Goal: Transaction & Acquisition: Obtain resource

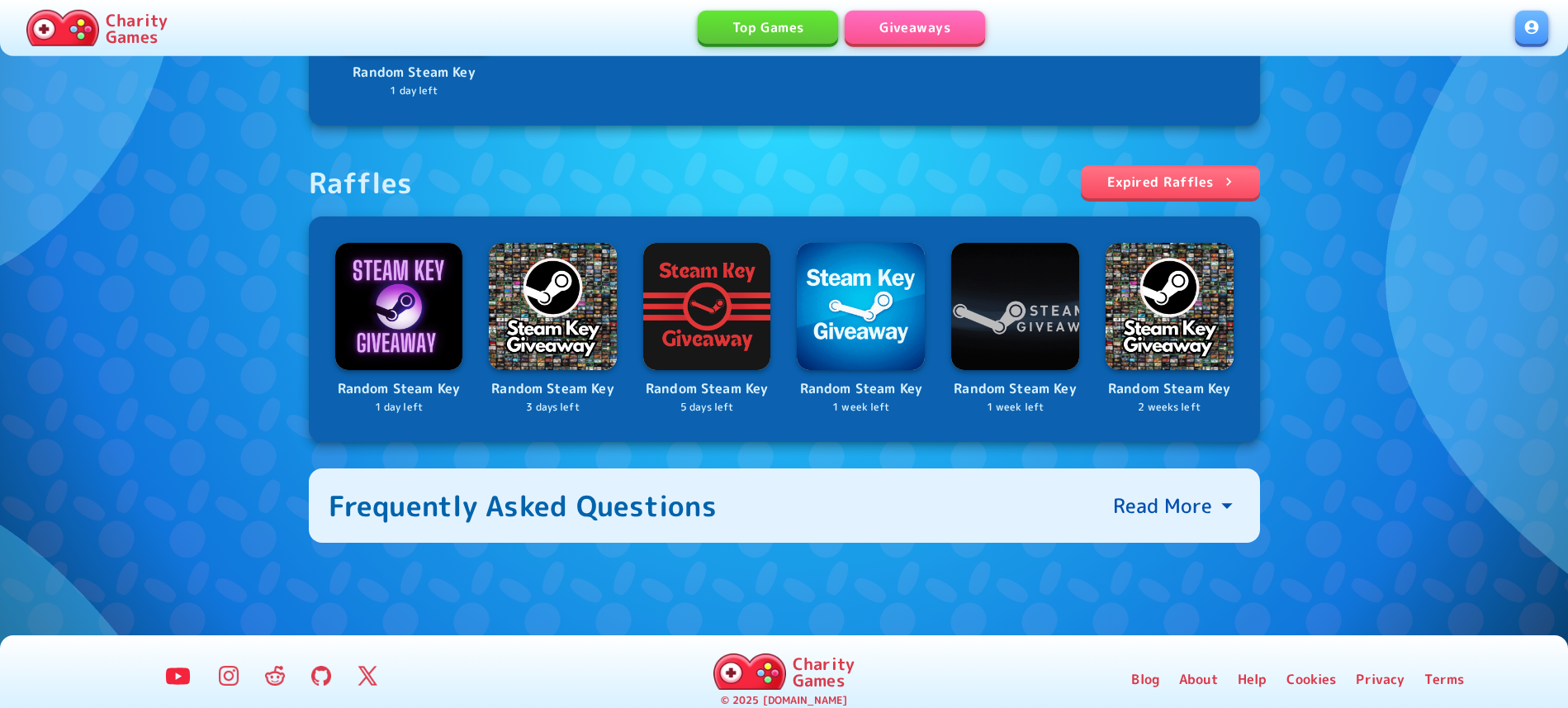
scroll to position [507, 0]
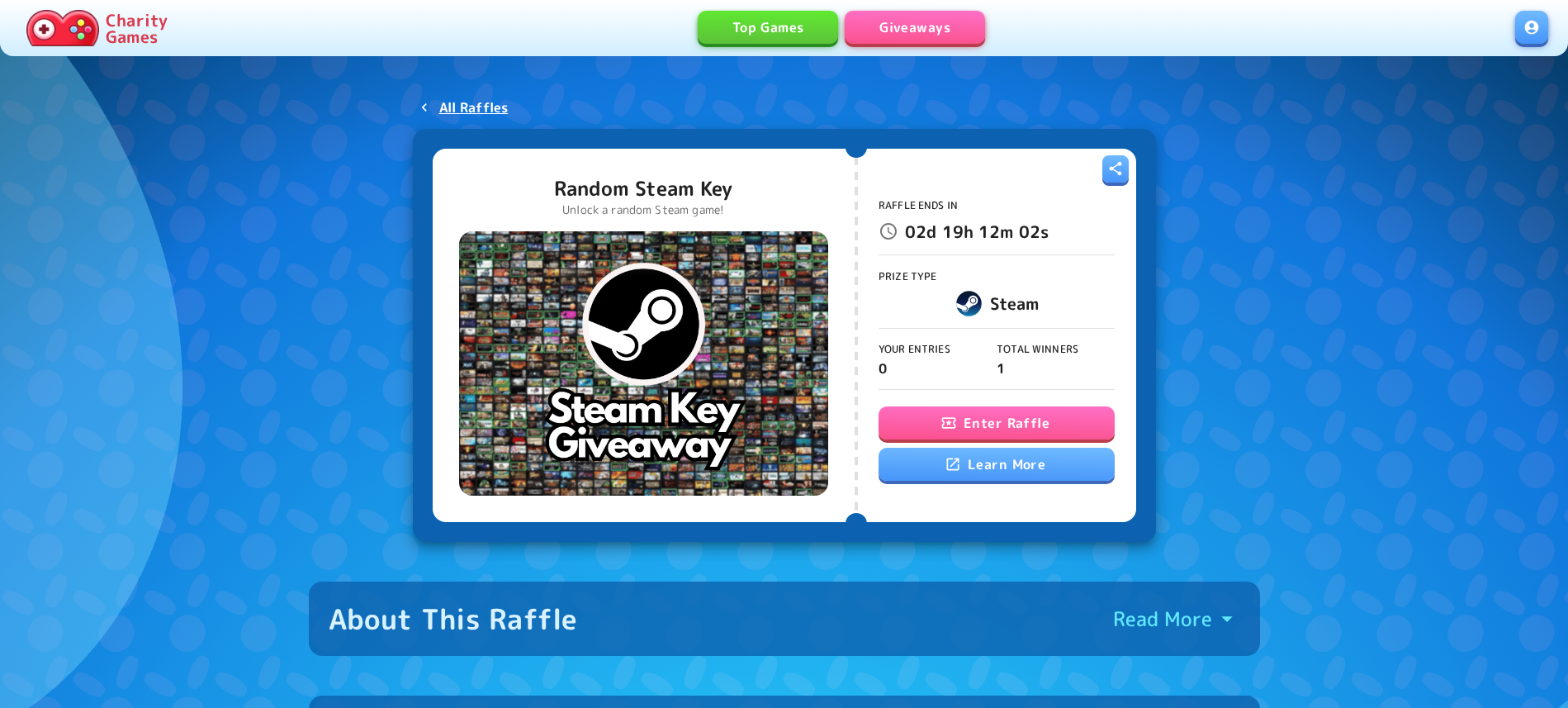
click at [1007, 427] on button "Enter Raffle" at bounding box center [996, 422] width 236 height 33
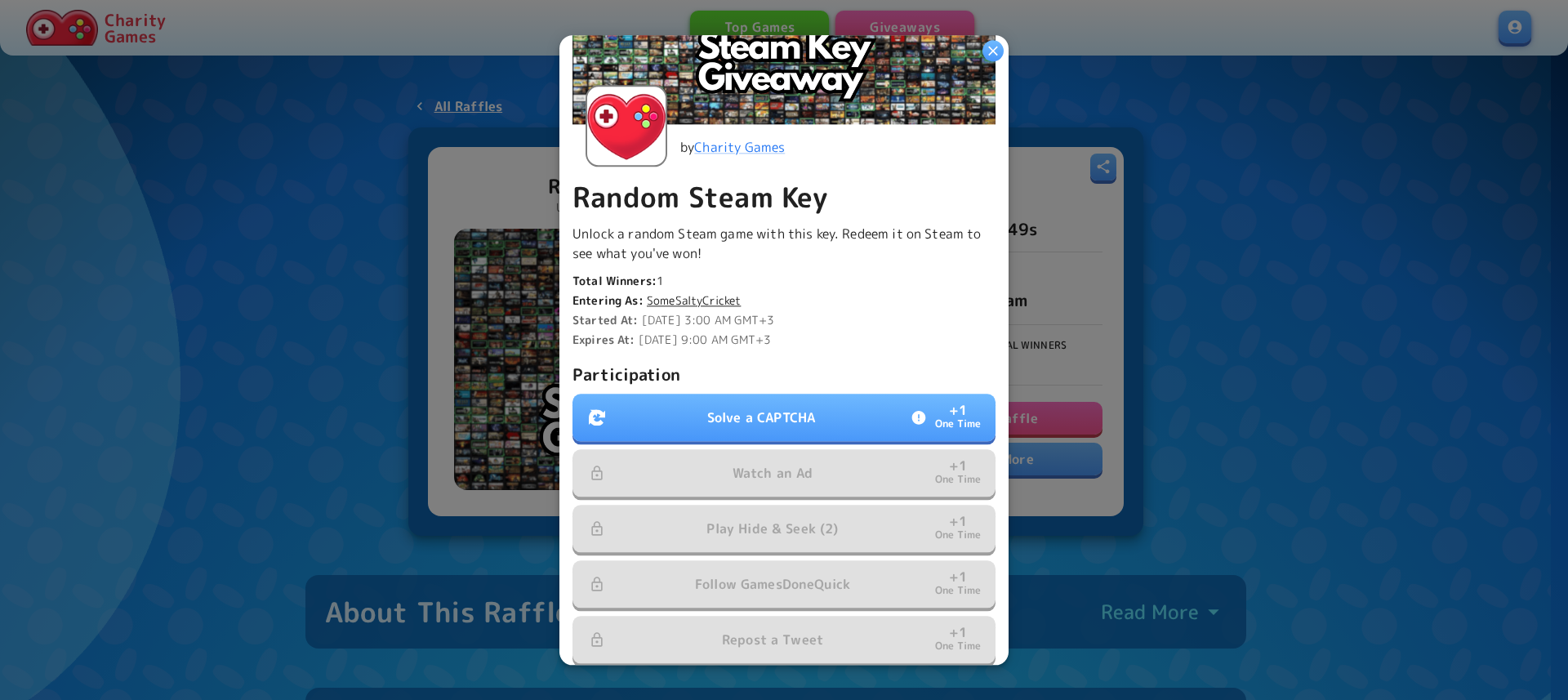
scroll to position [279, 0]
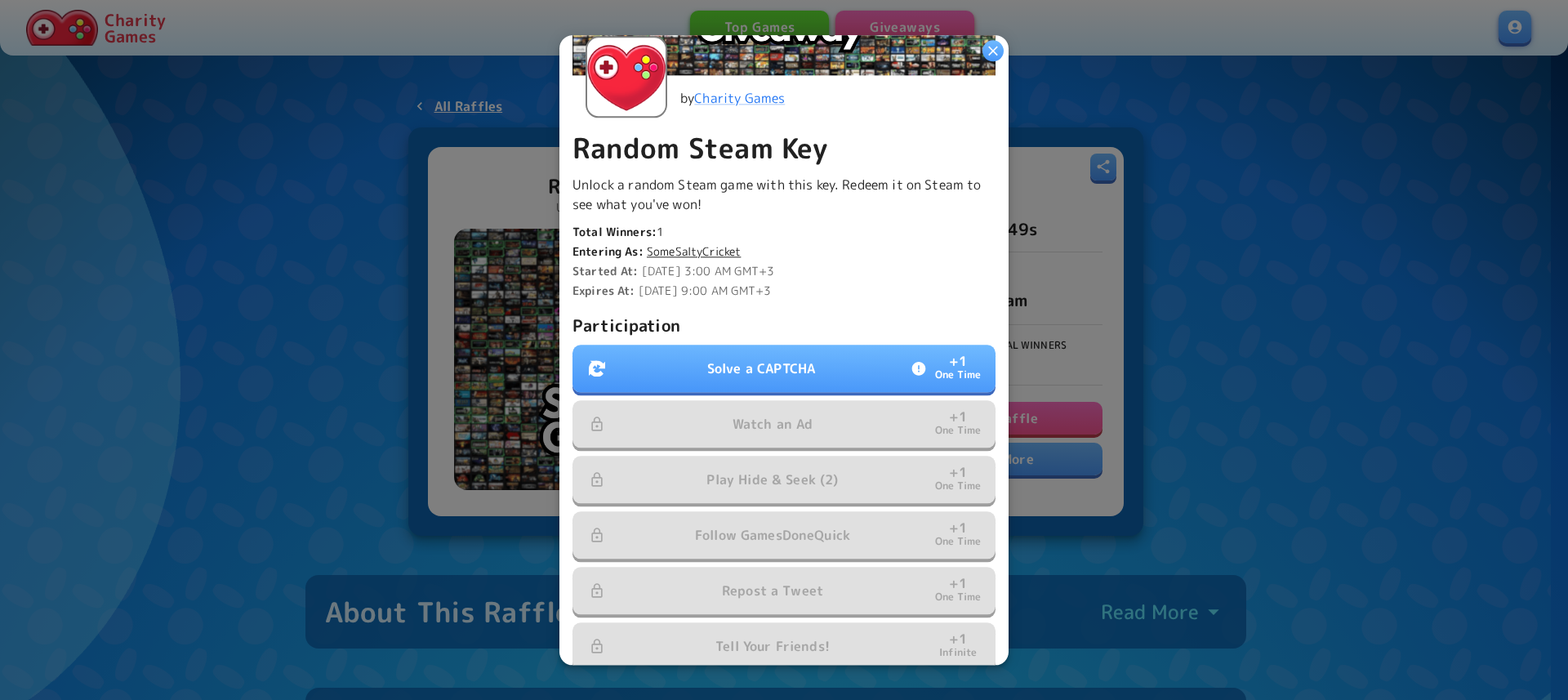
click at [771, 359] on p "Solve a CAPTCHA" at bounding box center [761, 369] width 108 height 20
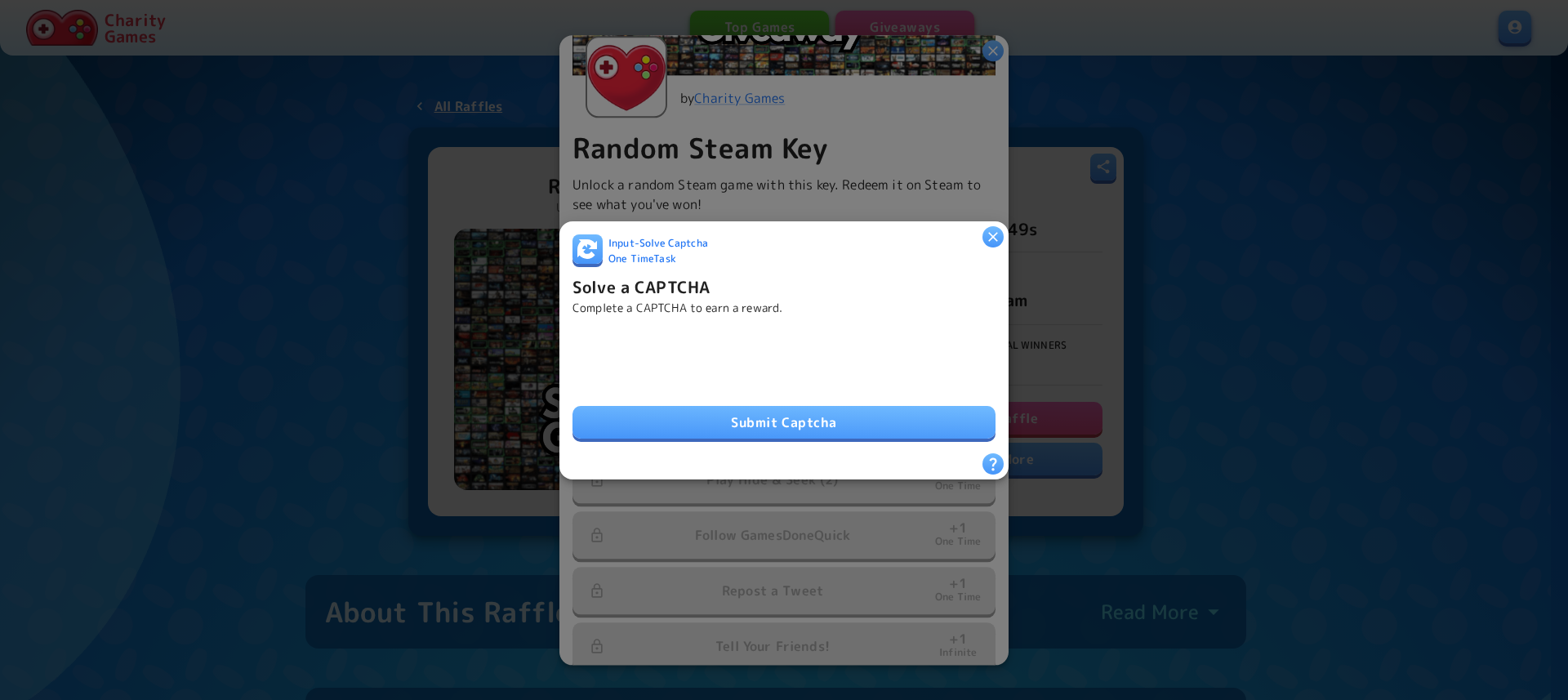
click at [764, 420] on button "Submit Captcha" at bounding box center [784, 422] width 423 height 32
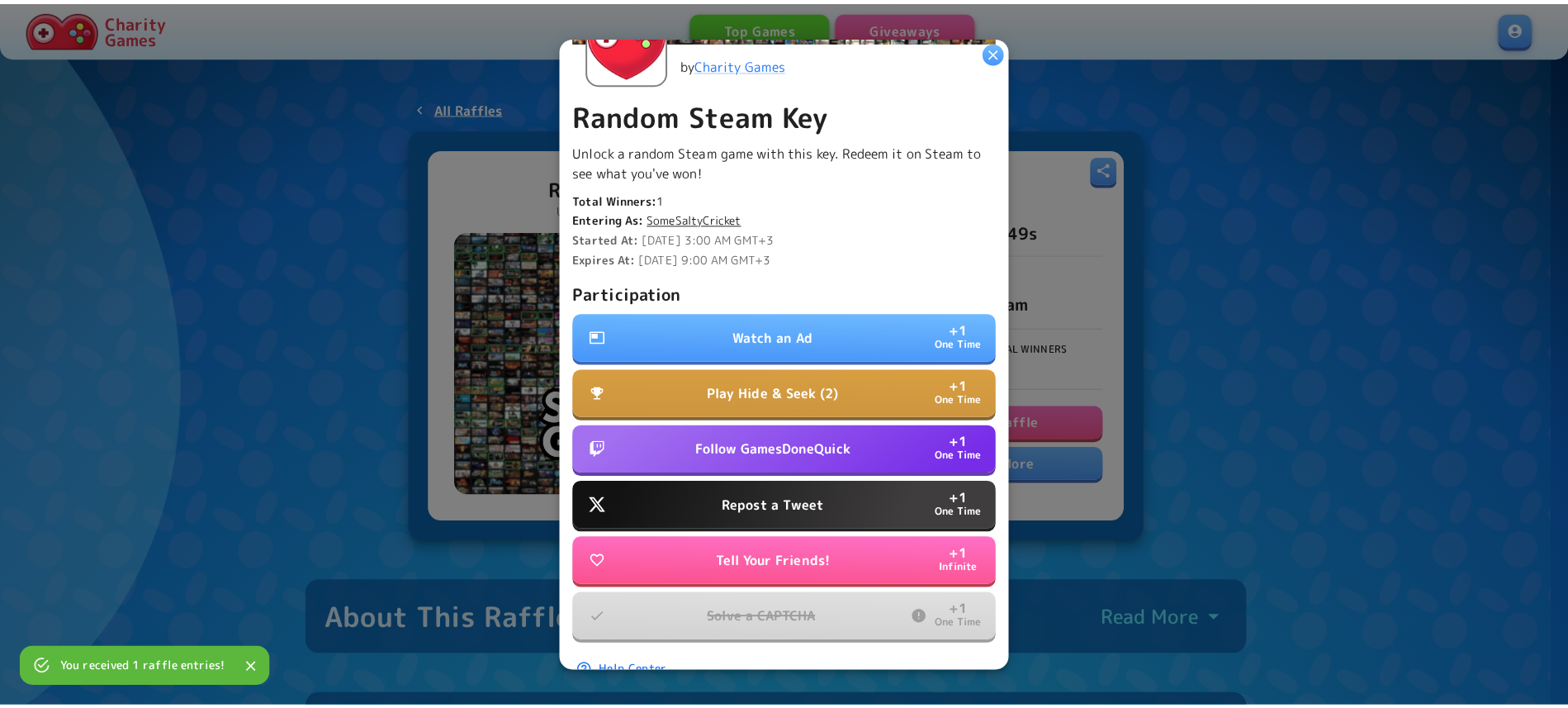
scroll to position [360, 0]
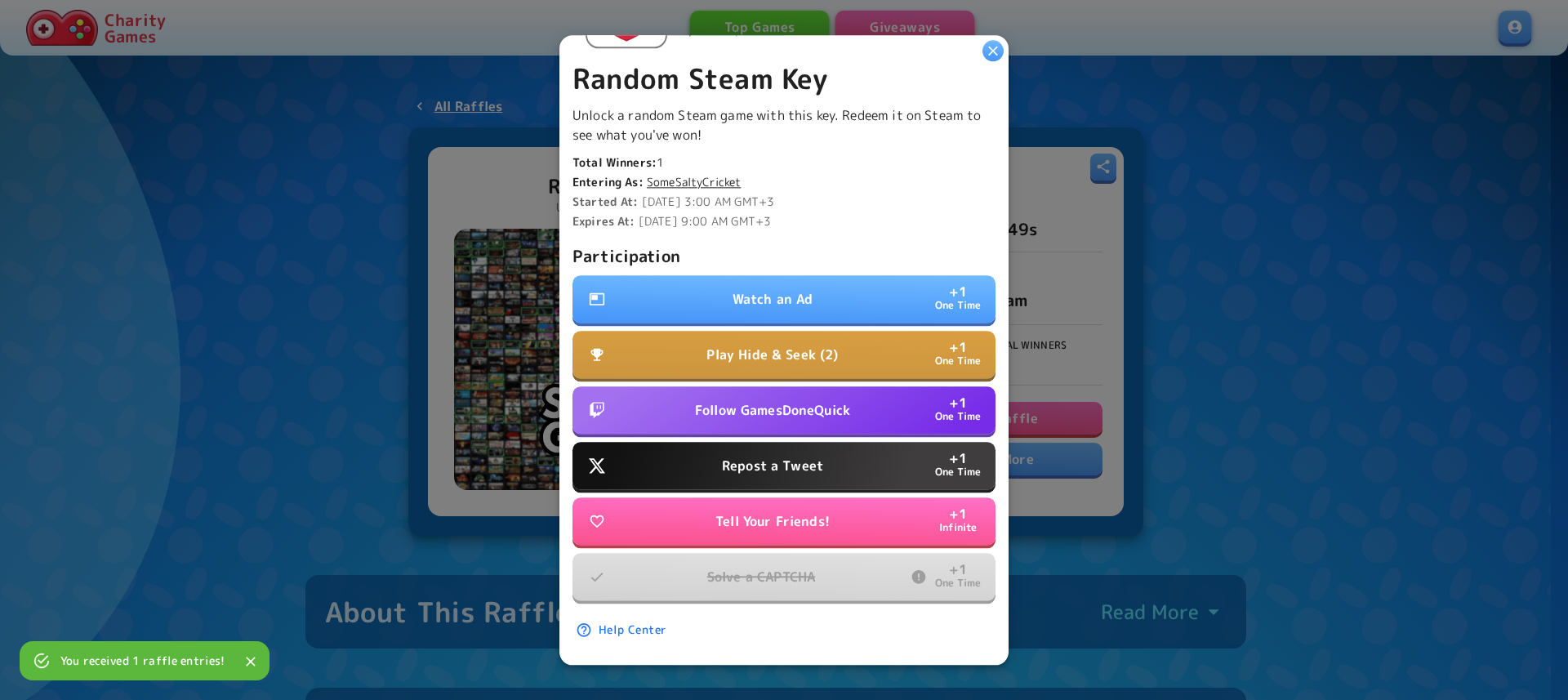
click at [655, 276] on button "Watch an Ad + 1 One Time" at bounding box center [784, 299] width 423 height 47
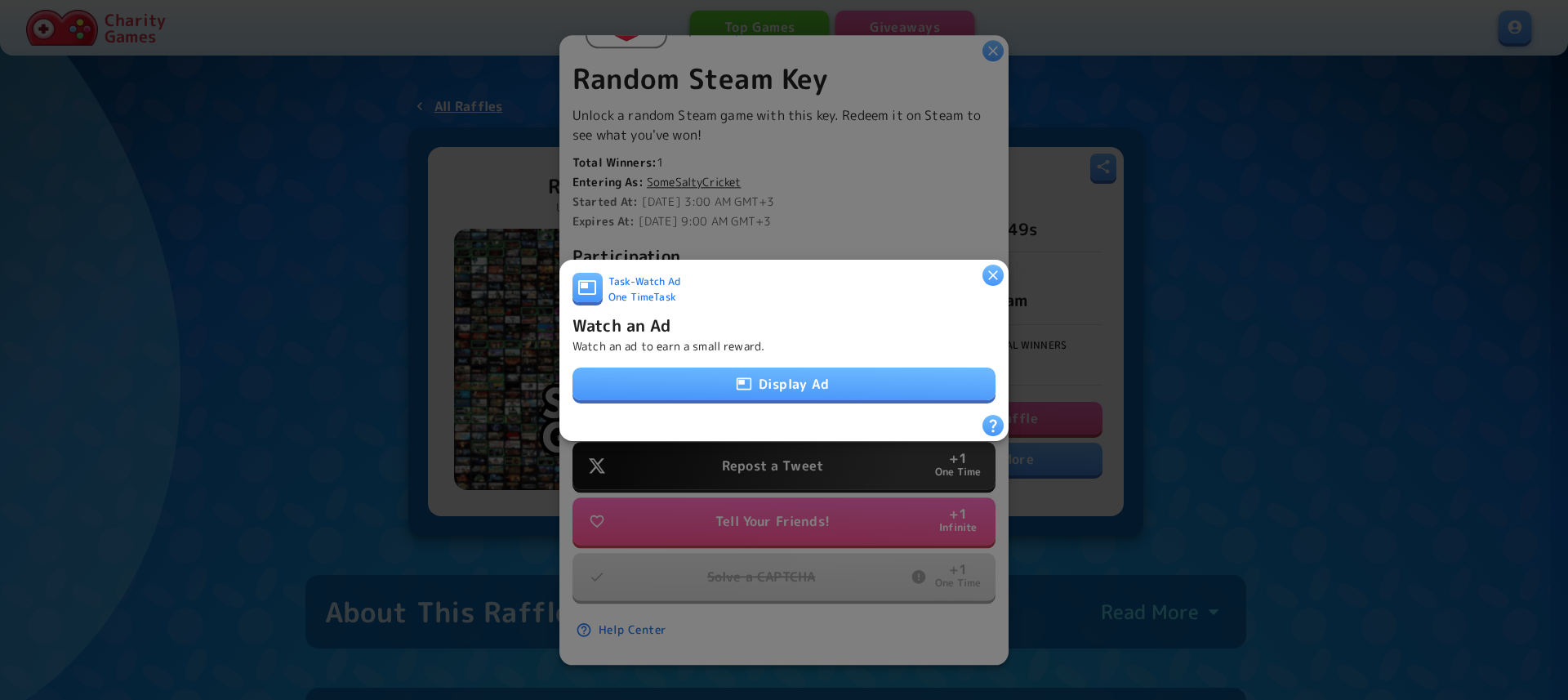
click at [736, 376] on icon "button" at bounding box center [744, 384] width 17 height 17
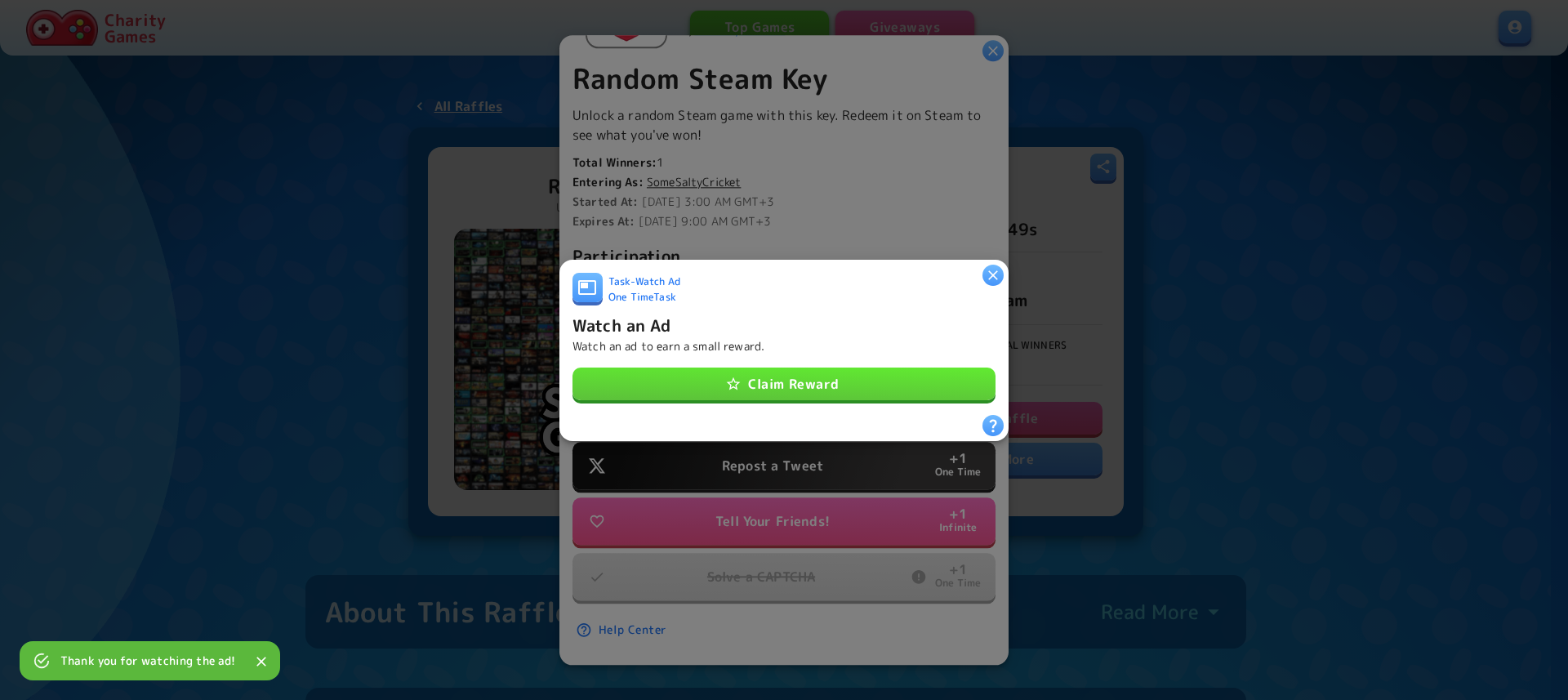
click at [700, 394] on div "Task - Watch Ad One Time Task Watch an Ad Watch an ad to earn a small reward. C…" at bounding box center [784, 343] width 423 height 142
click at [710, 383] on button "Claim Reward" at bounding box center [784, 384] width 423 height 32
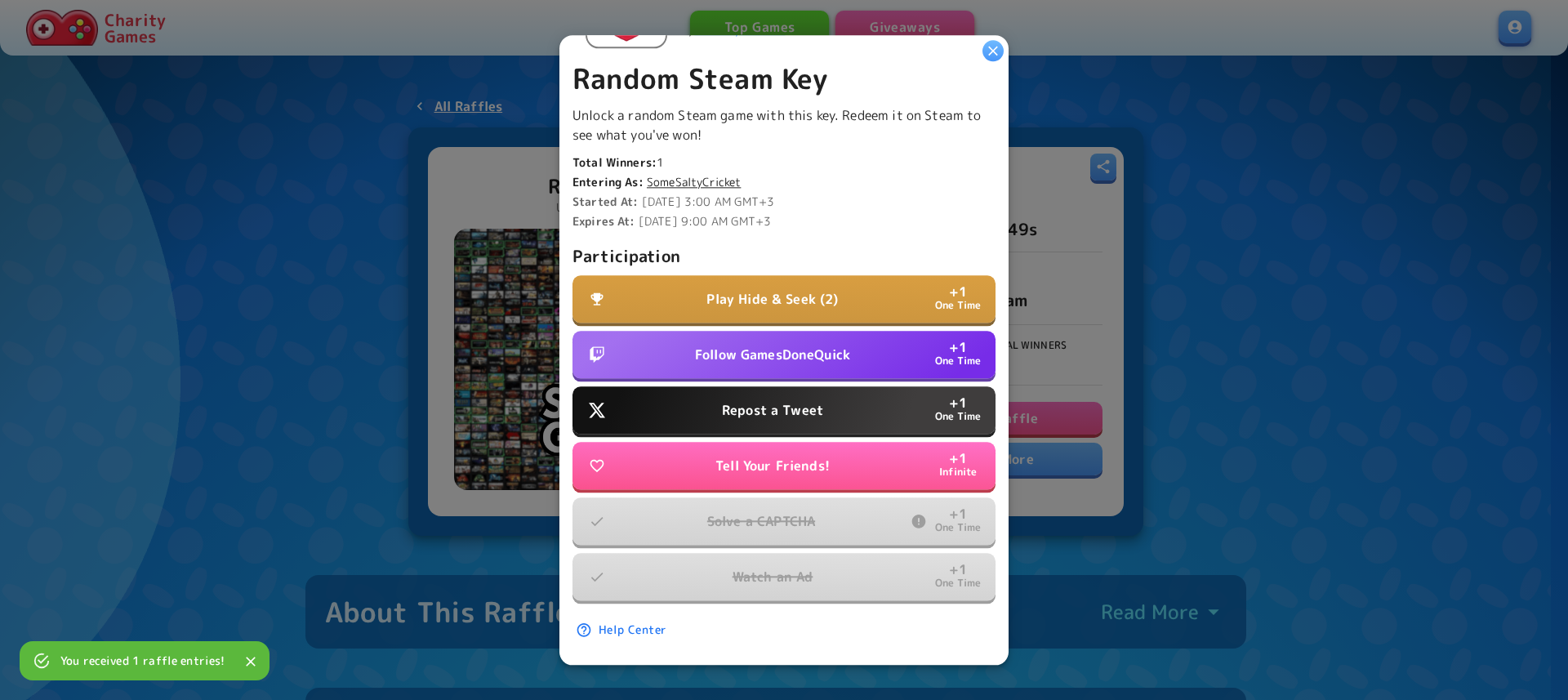
click at [799, 289] on p "Play Hide & Seek (2)" at bounding box center [772, 299] width 131 height 20
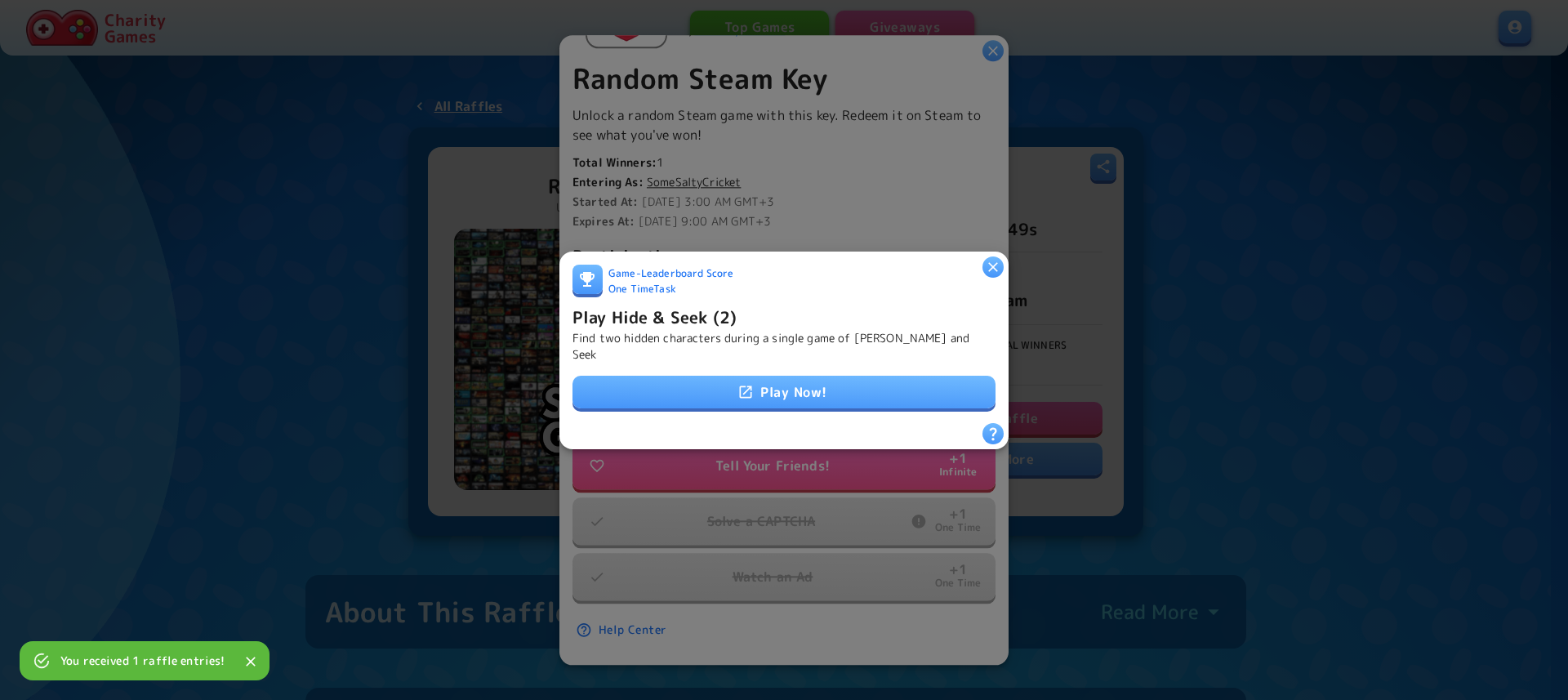
click at [777, 358] on div "Game - Leaderboard Score One Time Task Play Hide & Seek (2) Find two hidden cha…" at bounding box center [784, 343] width 423 height 159
click at [772, 376] on link "Play Now!" at bounding box center [784, 392] width 423 height 32
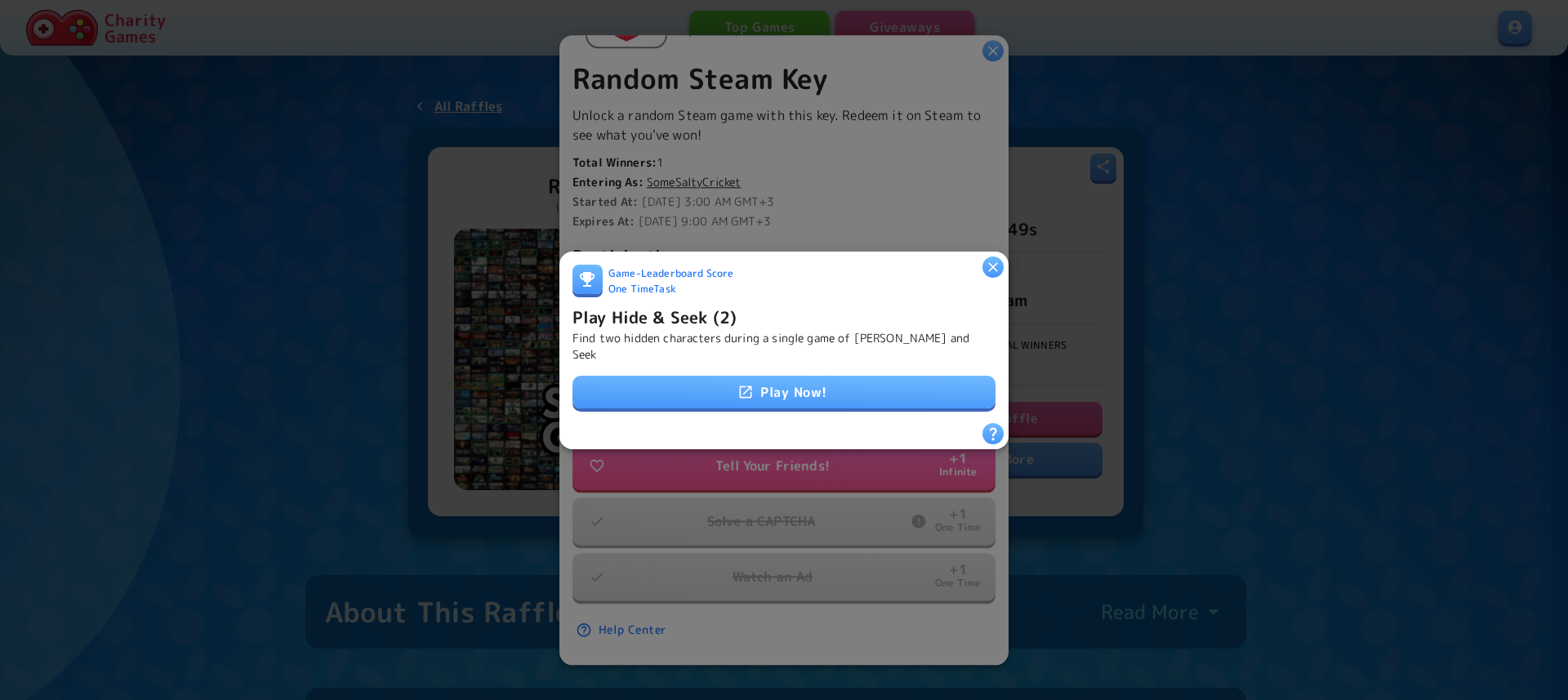
click at [999, 265] on icon "button" at bounding box center [993, 267] width 17 height 17
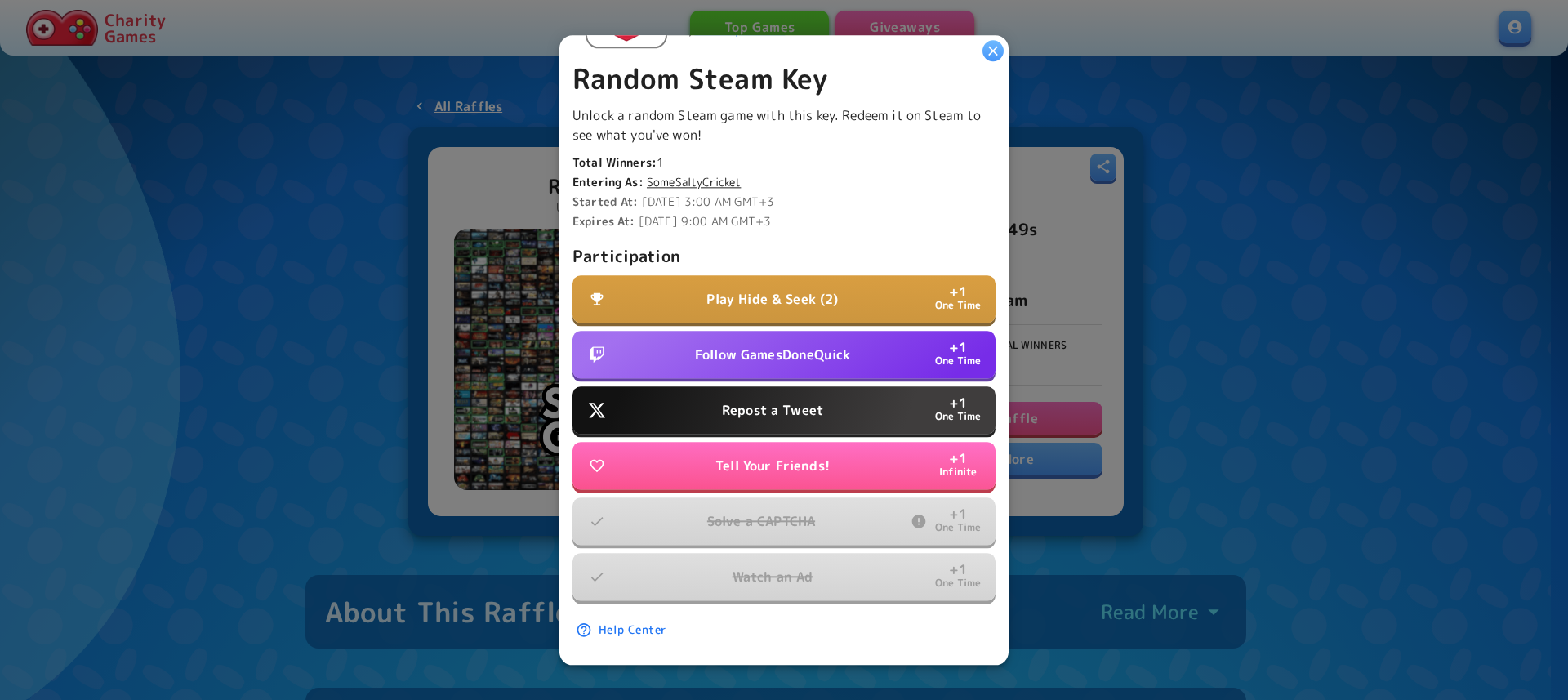
click at [841, 345] on p "Follow GamesDoneQuick" at bounding box center [772, 355] width 155 height 20
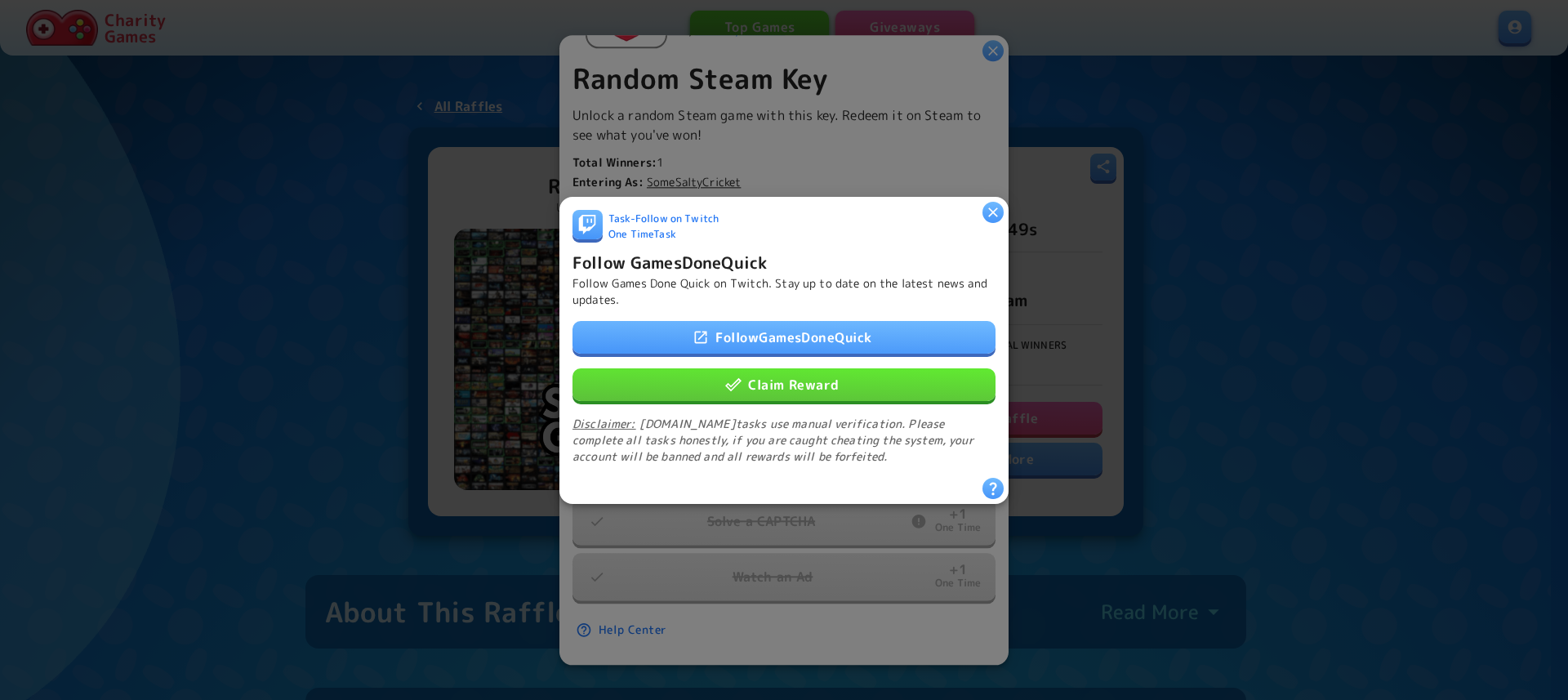
click at [833, 331] on link "Follow GamesDoneQuick" at bounding box center [784, 336] width 423 height 32
click at [799, 379] on button "Claim Reward" at bounding box center [784, 384] width 423 height 32
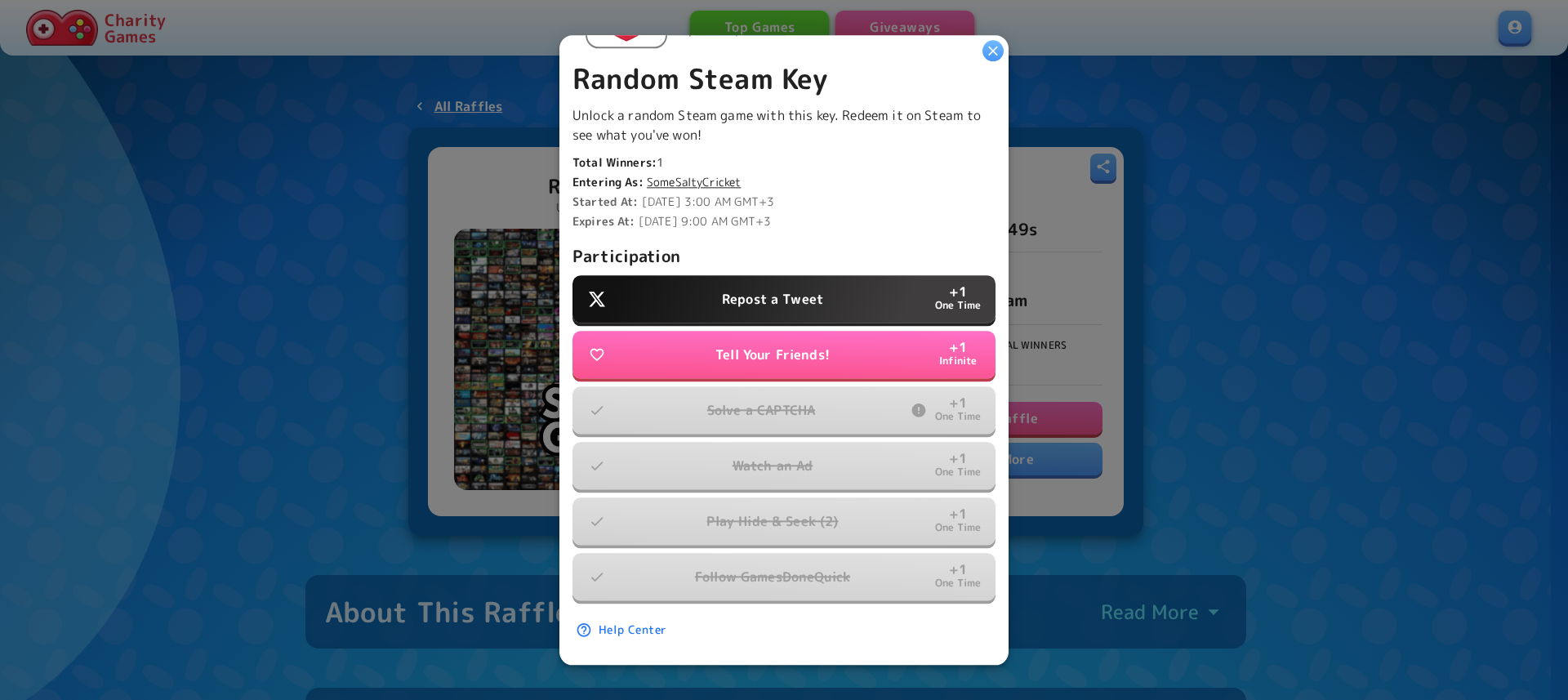
click at [839, 278] on button "Repost a Tweet + 1 One Time" at bounding box center [784, 299] width 423 height 47
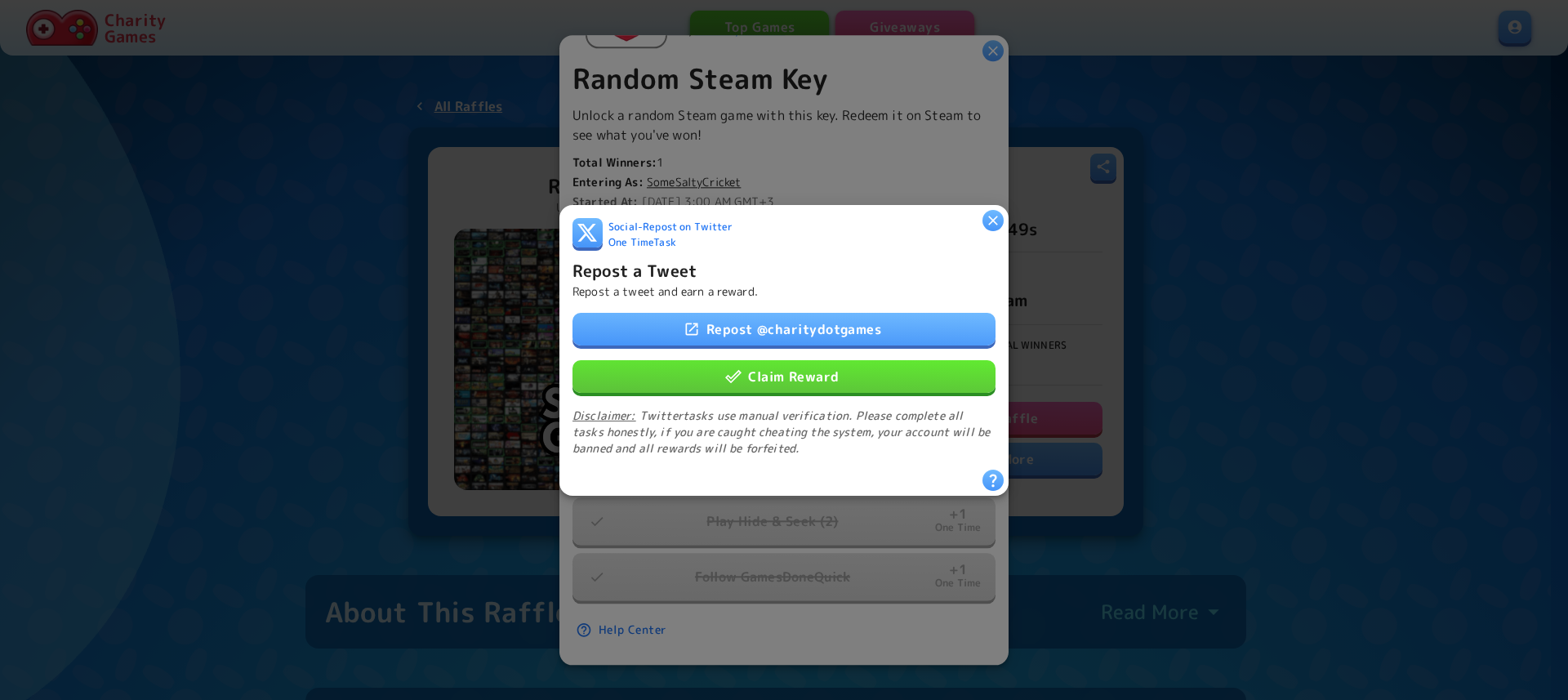
click at [813, 323] on link "Repost @ charitydotgames" at bounding box center [784, 328] width 423 height 32
click at [804, 374] on button "Claim Reward" at bounding box center [784, 375] width 423 height 32
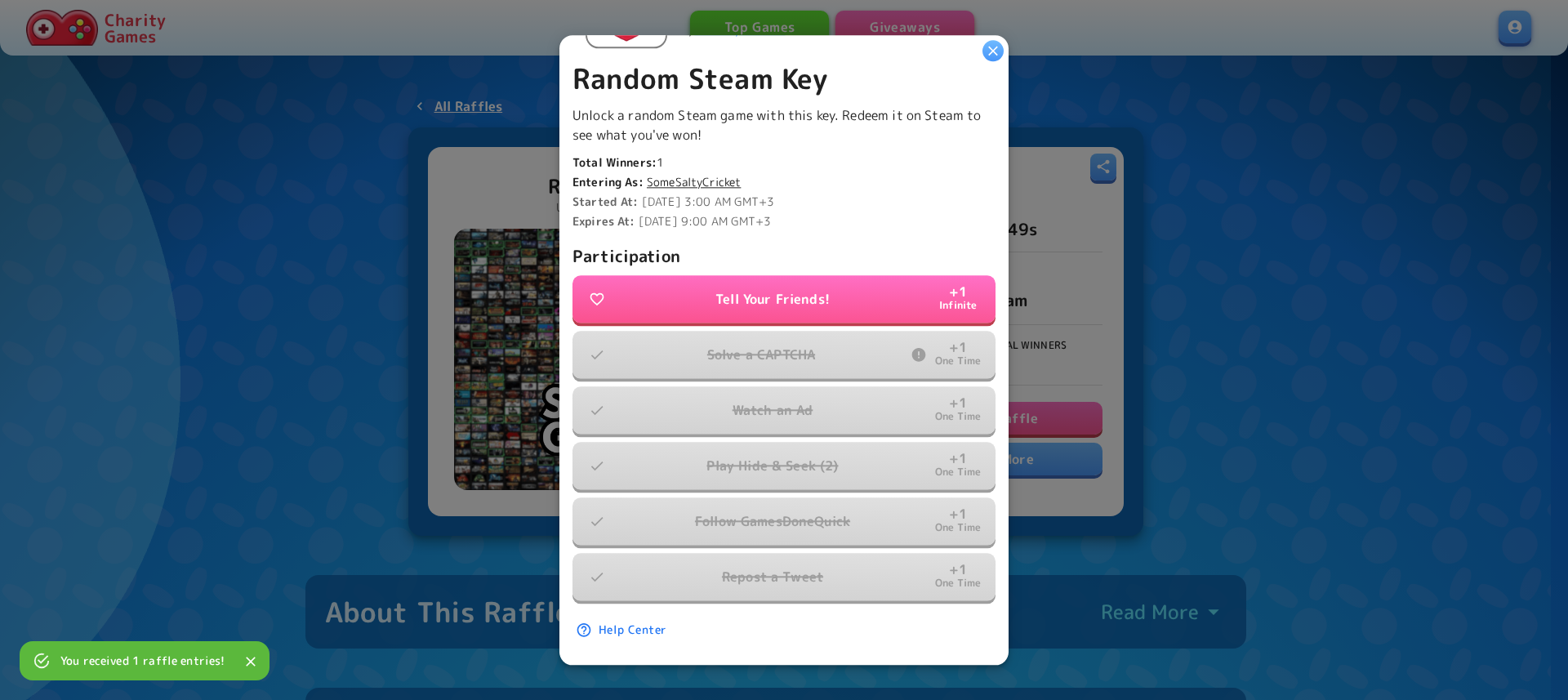
click at [991, 53] on icon "button" at bounding box center [993, 51] width 10 height 10
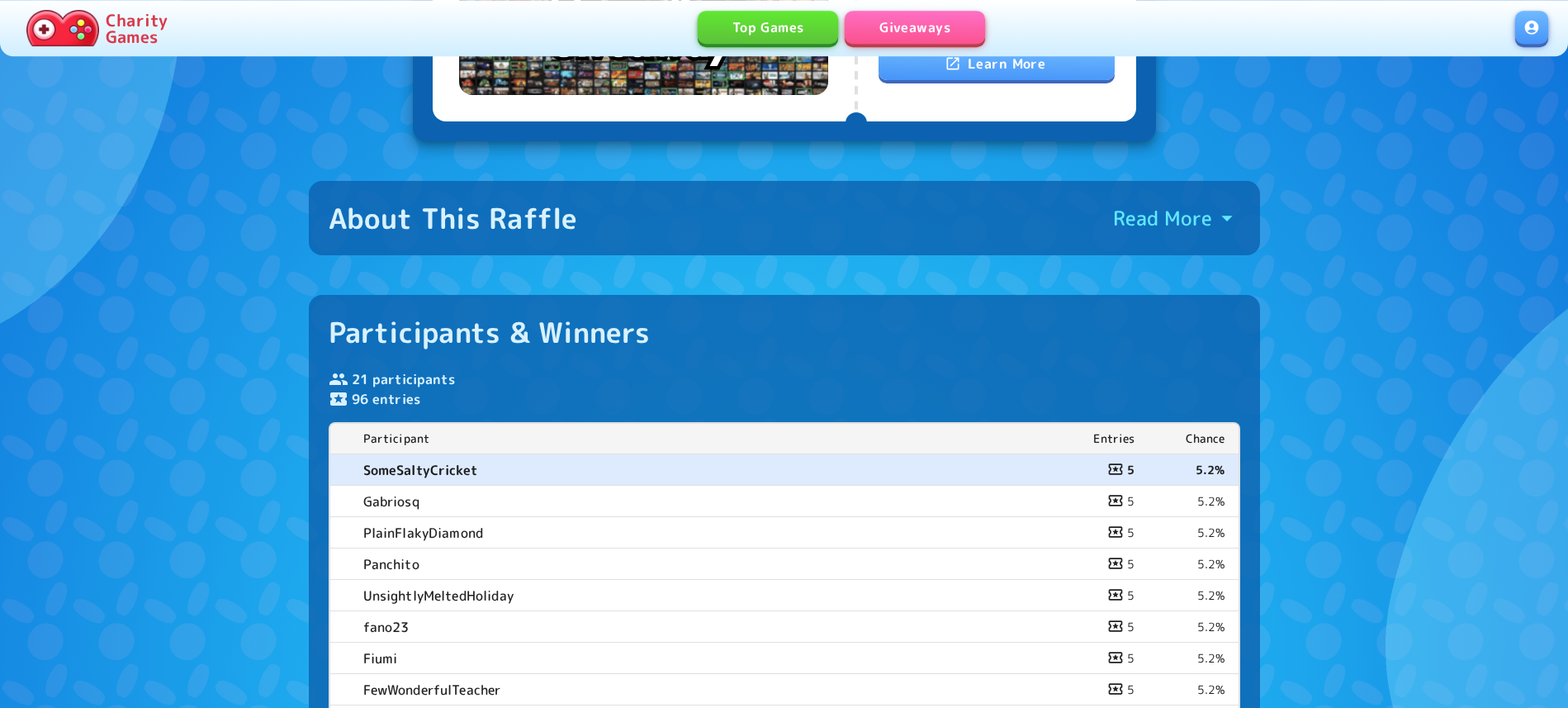
scroll to position [422, 0]
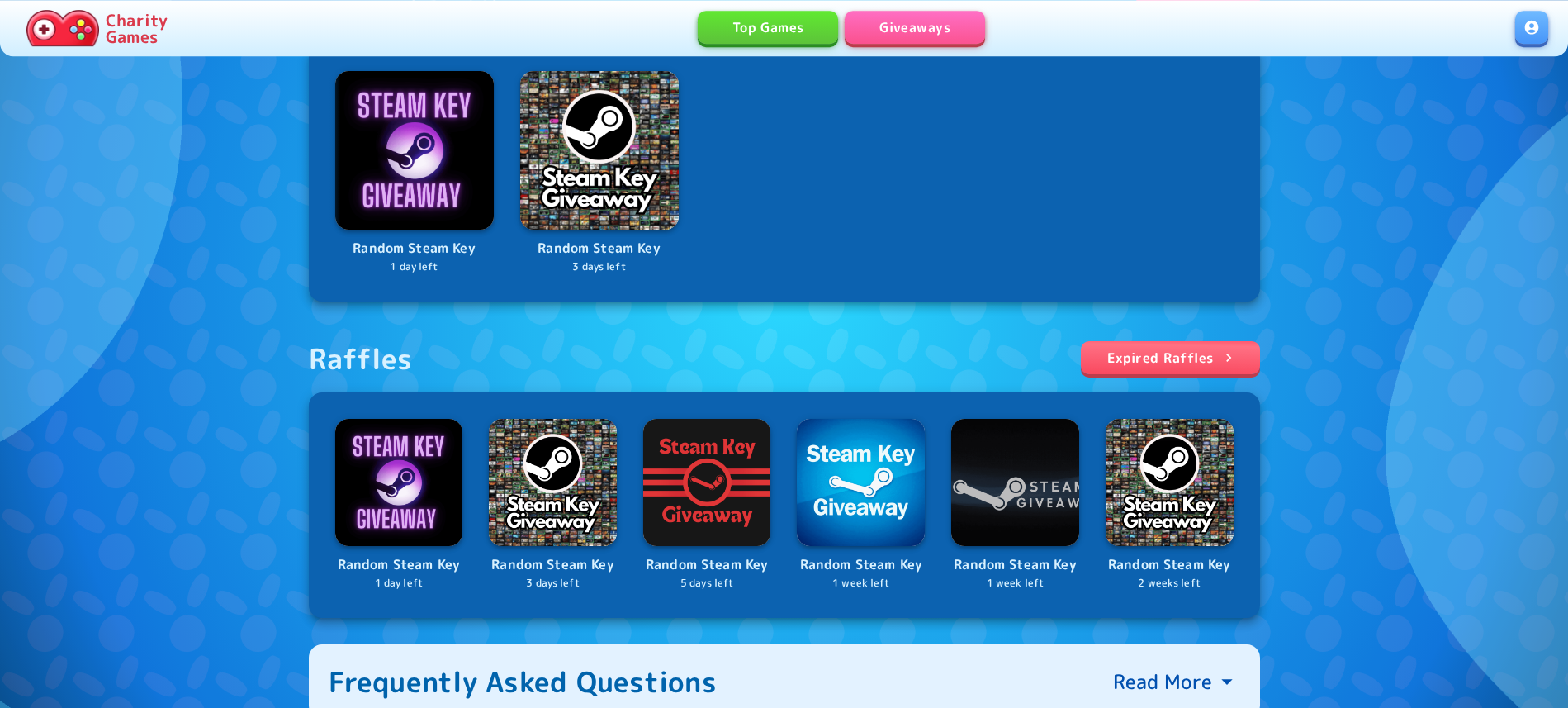
scroll to position [338, 0]
